Goal: Task Accomplishment & Management: Manage account settings

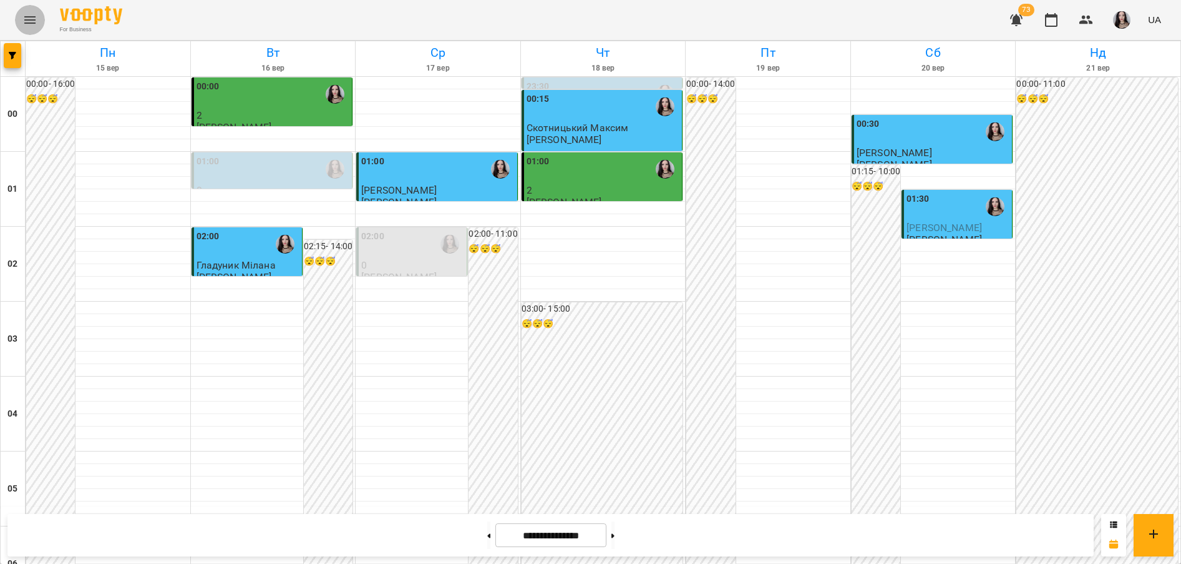
click at [24, 21] on icon "Menu" at bounding box center [29, 19] width 15 height 15
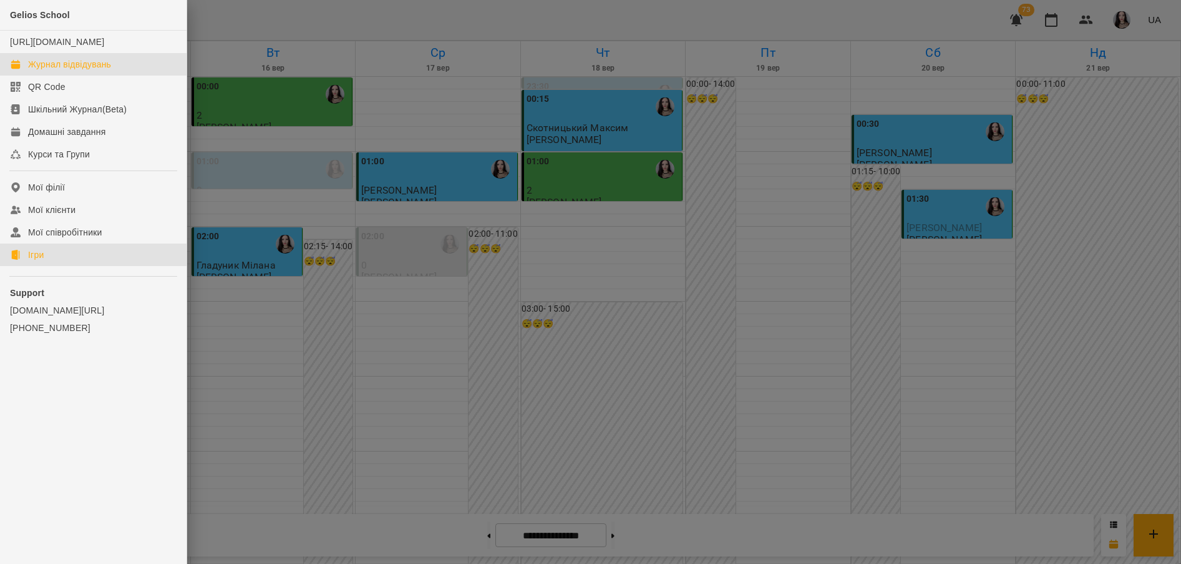
click at [22, 266] on link "Ігри" at bounding box center [93, 254] width 187 height 22
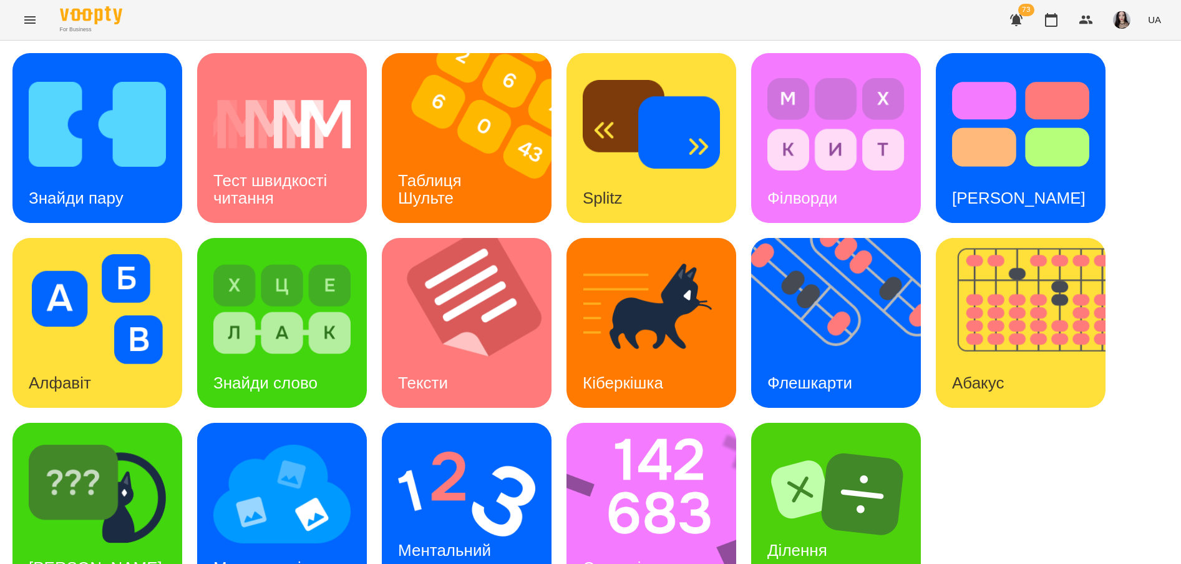
scroll to position [41, 0]
click at [313, 558] on h3 "Мнемотехніка" at bounding box center [265, 567] width 104 height 19
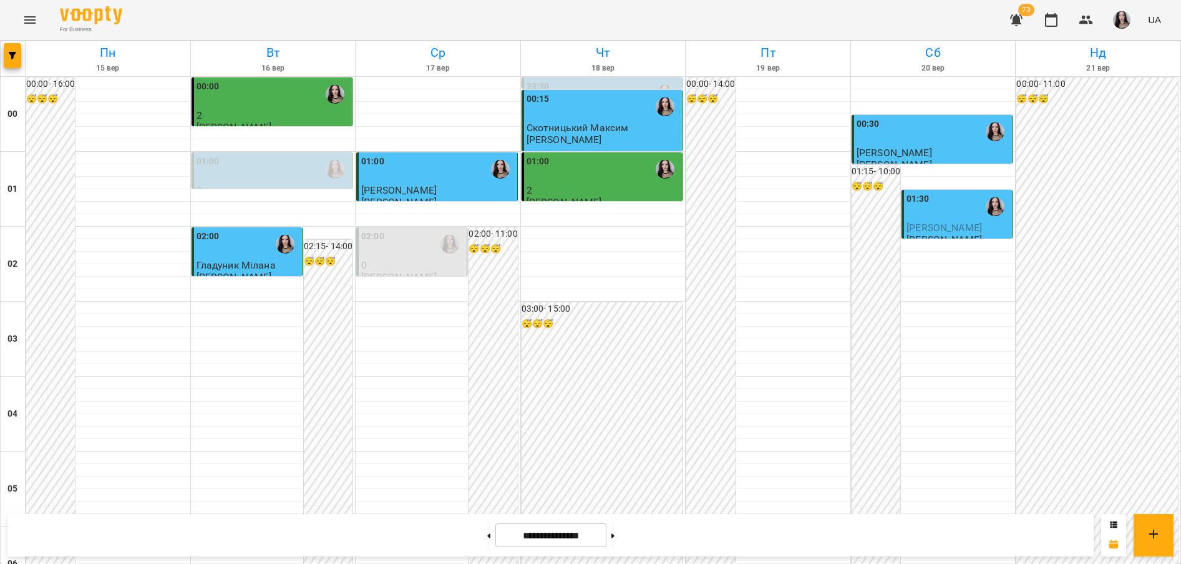
scroll to position [1259, 0]
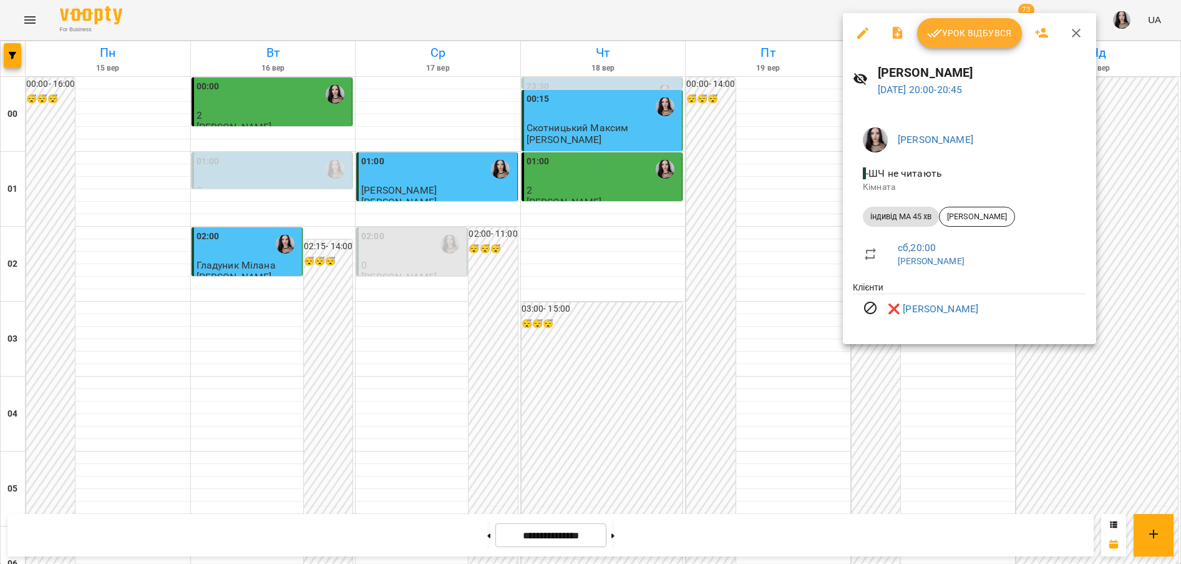
click at [955, 378] on div at bounding box center [590, 282] width 1181 height 564
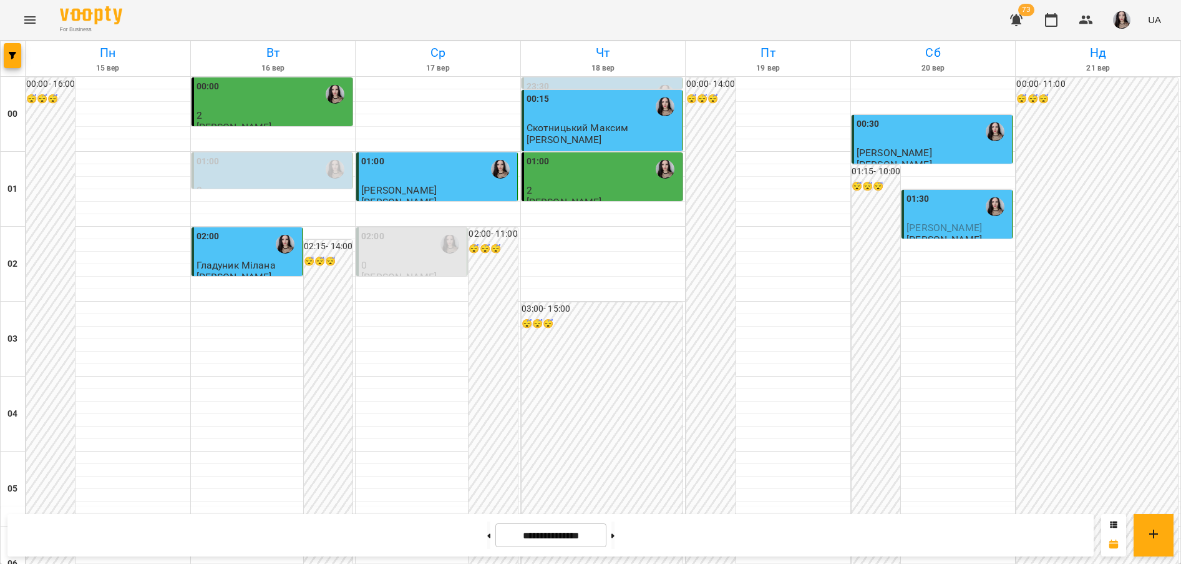
scroll to position [661, 0]
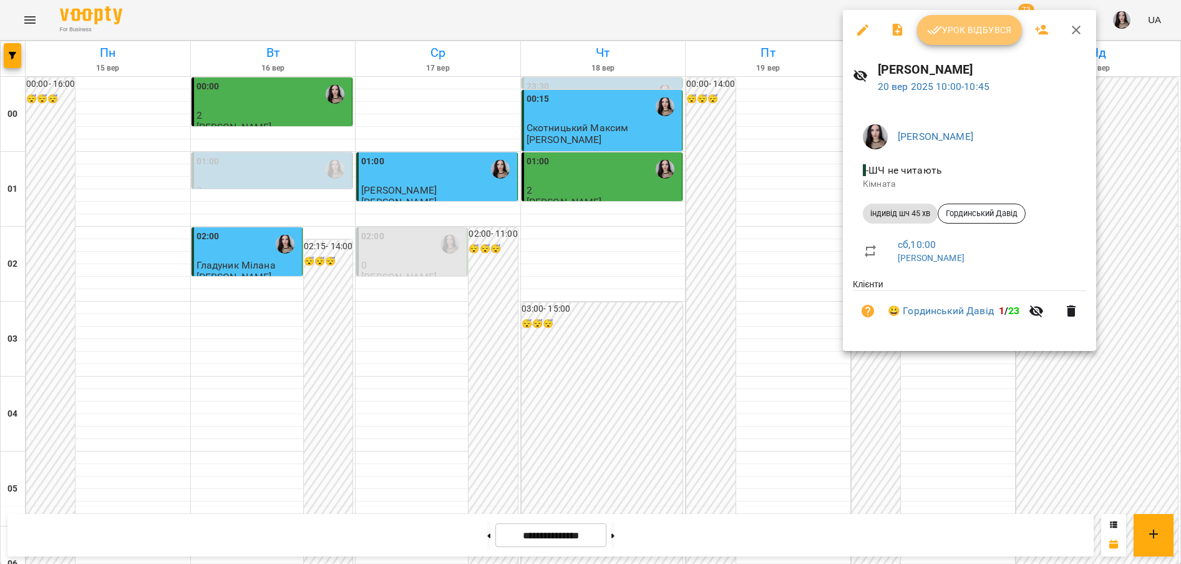
click at [971, 29] on span "Урок відбувся" at bounding box center [969, 29] width 85 height 15
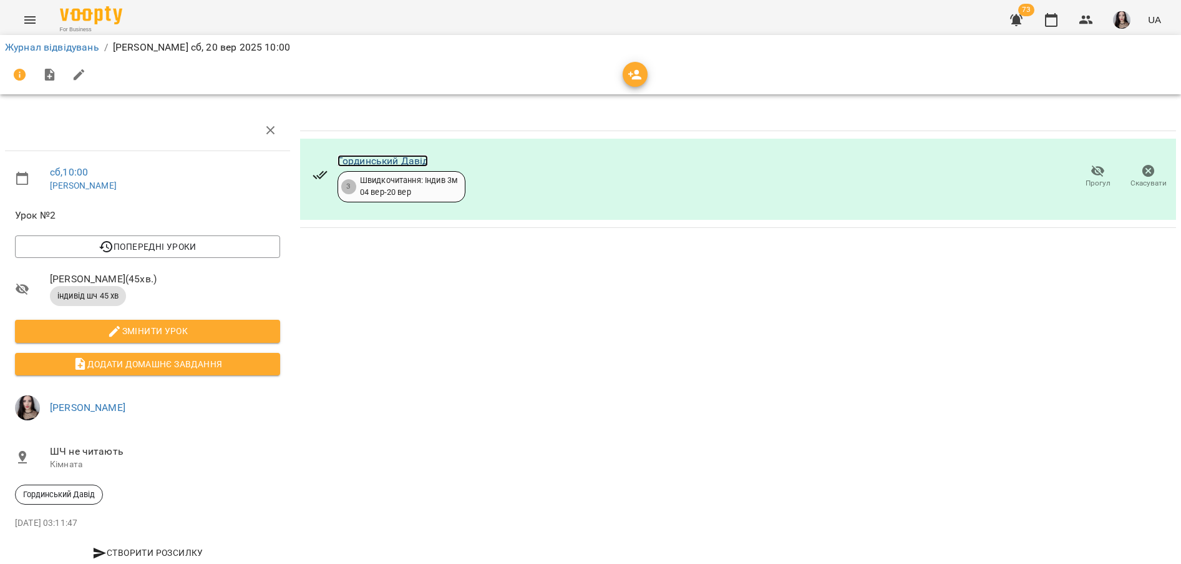
click at [368, 158] on link "Гординський Давід" at bounding box center [383, 161] width 91 height 12
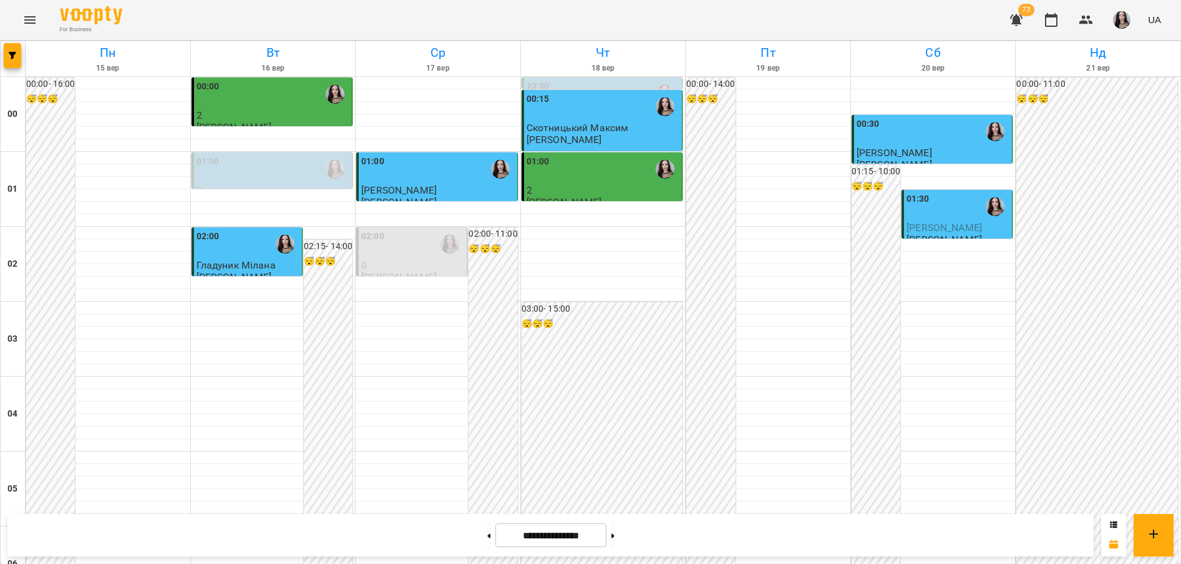
scroll to position [1367, 0]
